Goal: Task Accomplishment & Management: Use online tool/utility

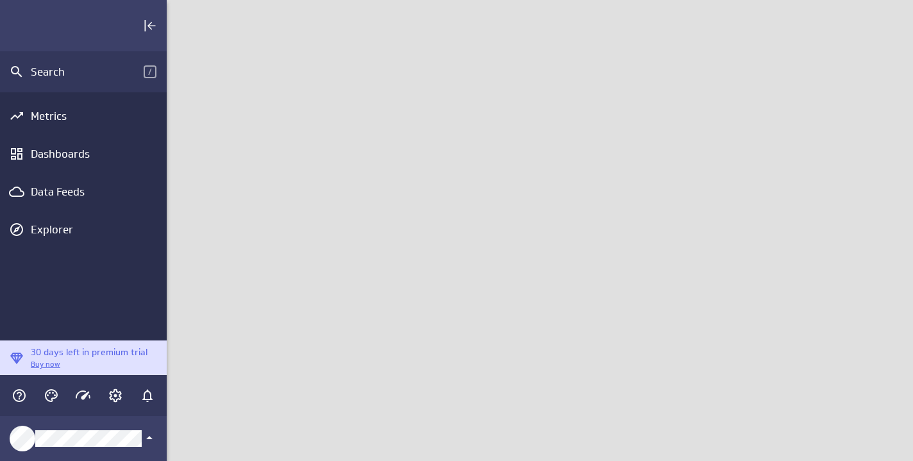
scroll to position [462, 747]
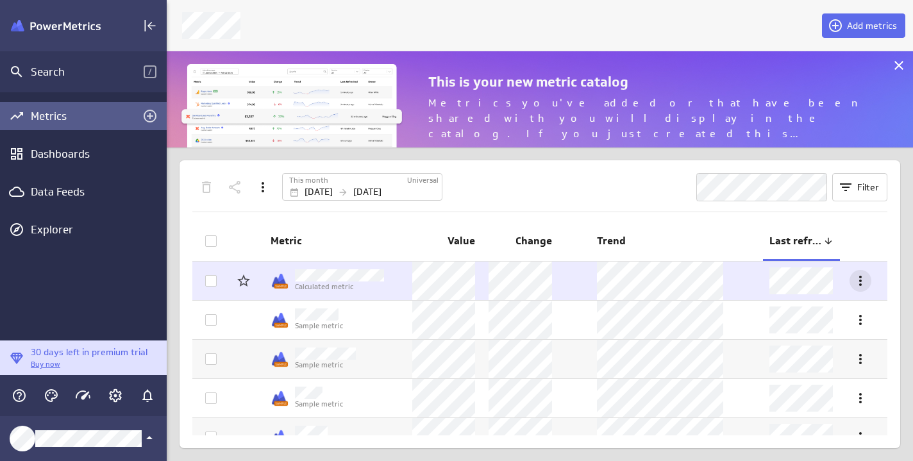
click at [853, 276] on icon "More actions" at bounding box center [860, 280] width 15 height 15
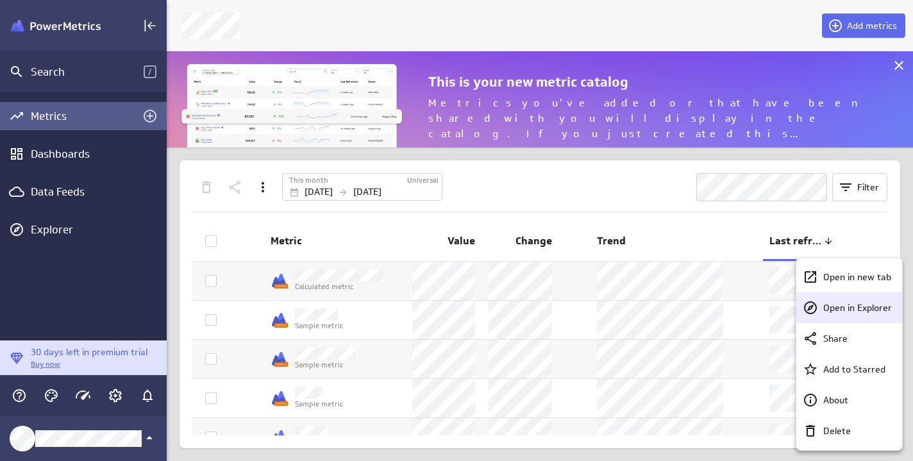
click at [849, 305] on p "Open in Explorer" at bounding box center [858, 308] width 69 height 13
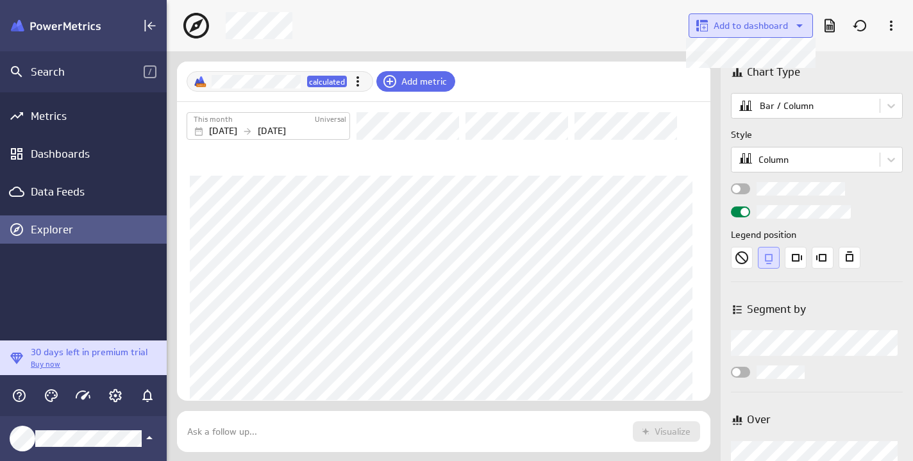
click at [798, 22] on icon at bounding box center [799, 25] width 15 height 15
click at [798, 22] on div at bounding box center [461, 184] width 906 height 369
click at [892, 25] on icon at bounding box center [891, 26] width 3 height 10
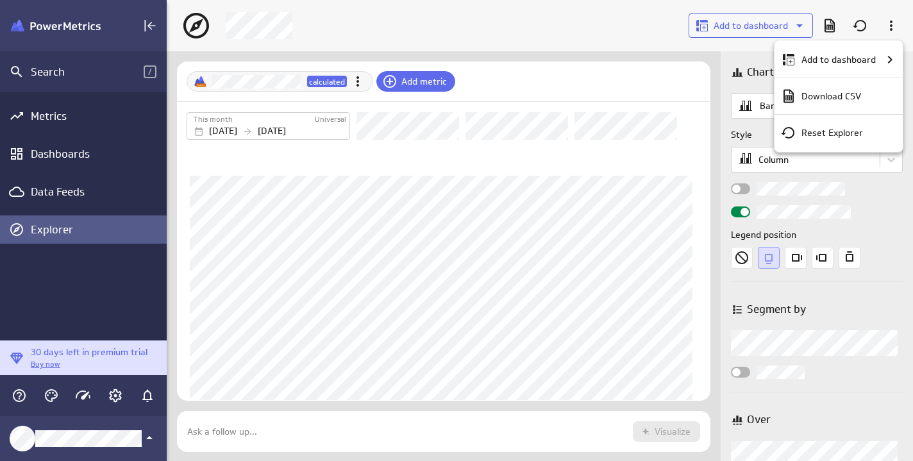
click at [285, 44] on div at bounding box center [456, 230] width 913 height 461
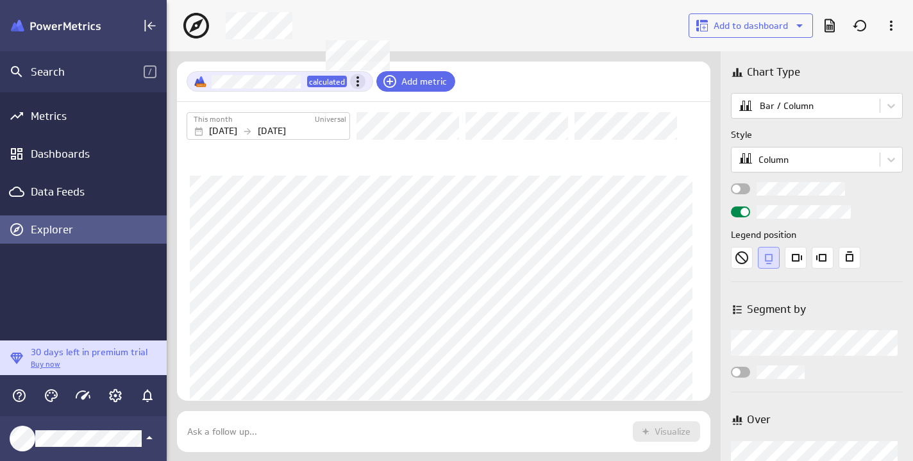
click at [359, 80] on icon "Metric actions" at bounding box center [357, 81] width 15 height 15
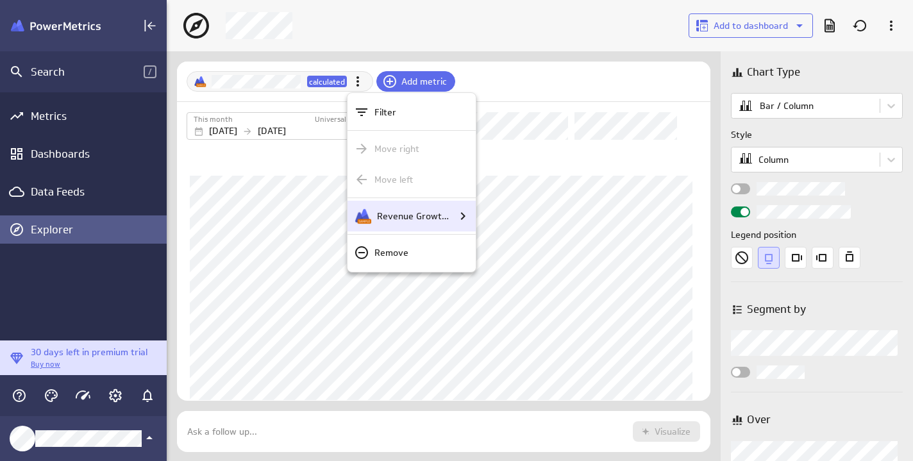
click at [453, 215] on div "[object Object]" at bounding box center [461, 215] width 19 height 15
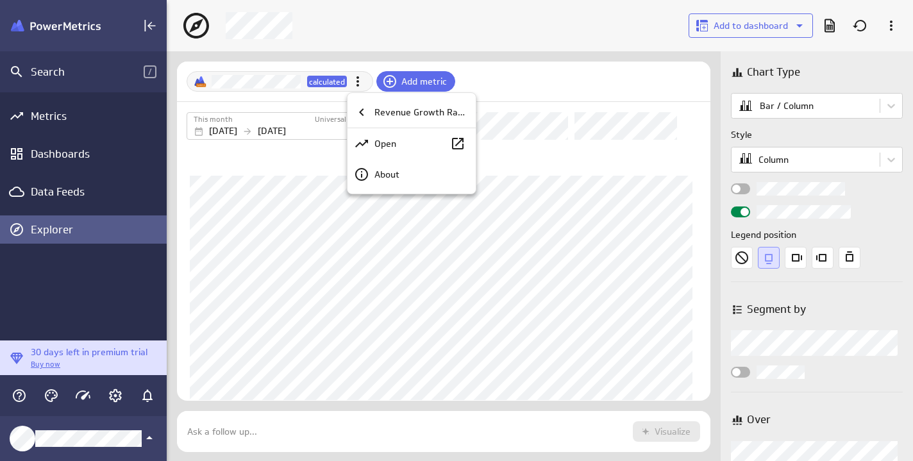
click at [114, 281] on div at bounding box center [456, 230] width 913 height 461
